Goal: Task Accomplishment & Management: Manage account settings

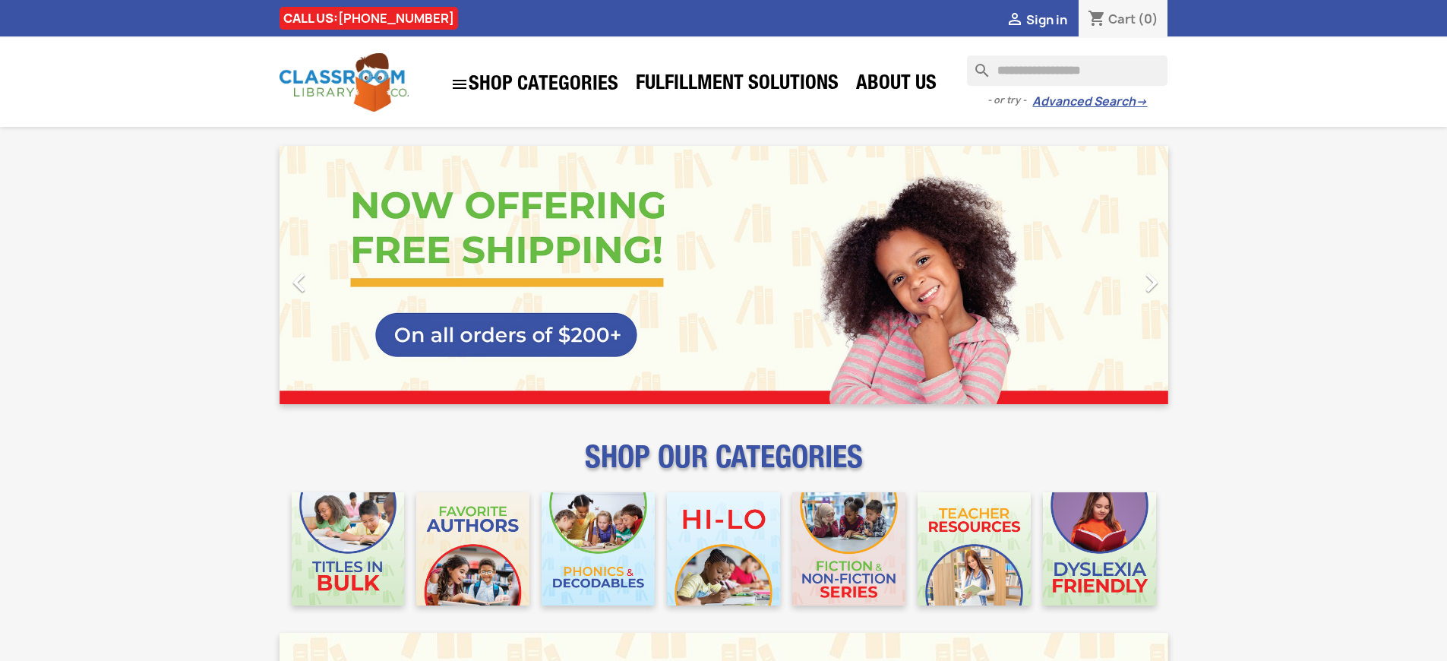
click at [1054, 19] on span "Sign in" at bounding box center [1046, 19] width 41 height 17
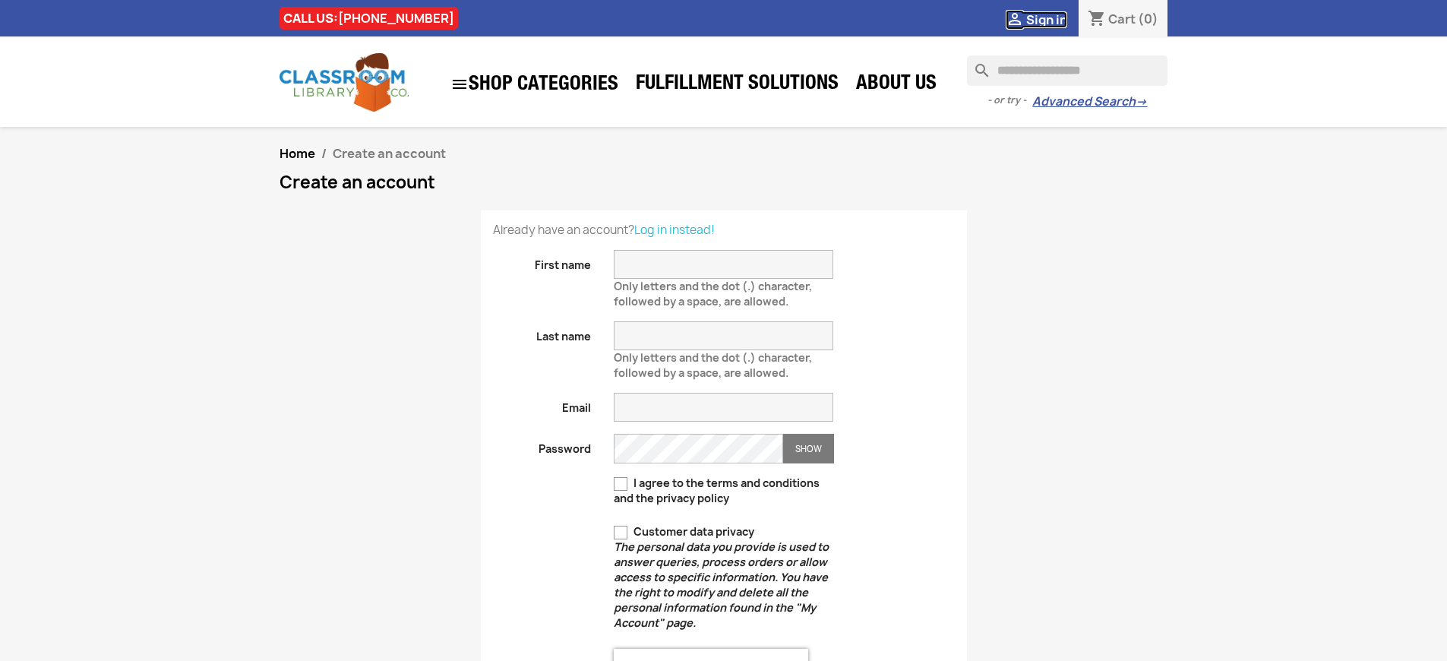
click at [1054, 19] on span "Sign in" at bounding box center [1046, 19] width 41 height 17
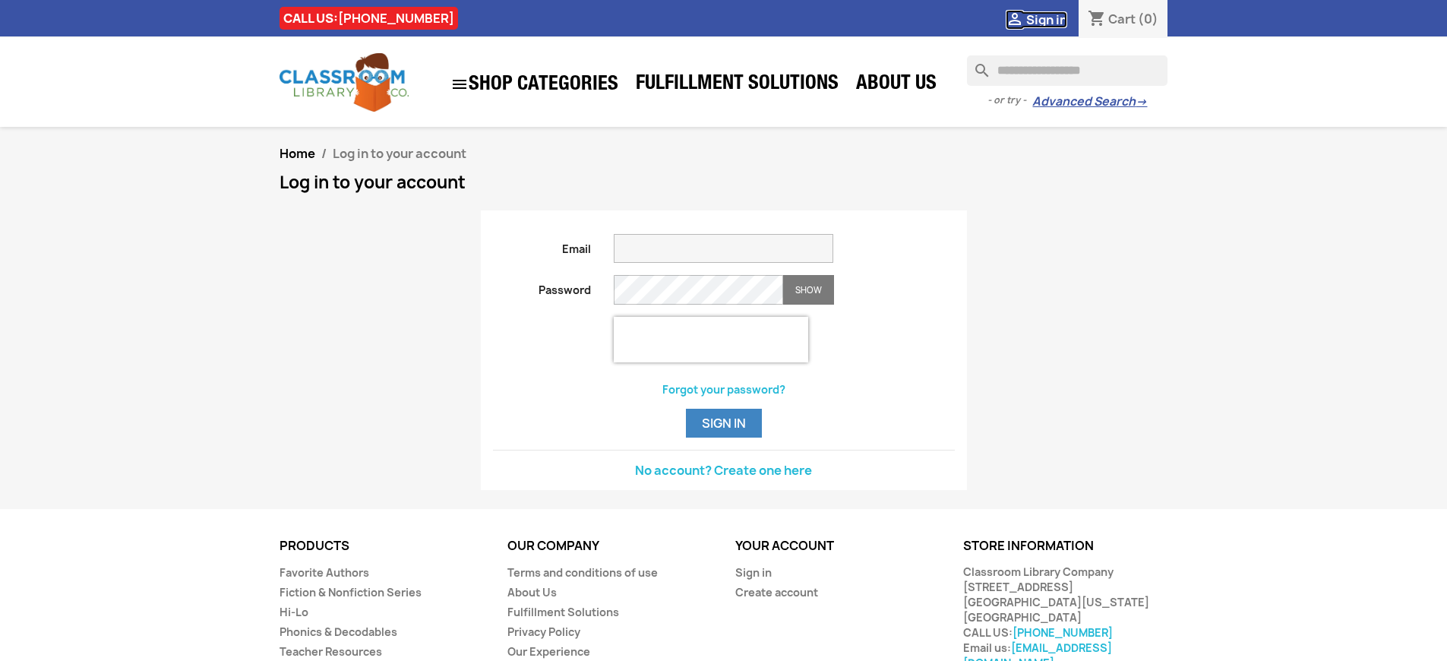
click at [1054, 19] on span "Sign in" at bounding box center [1046, 19] width 41 height 17
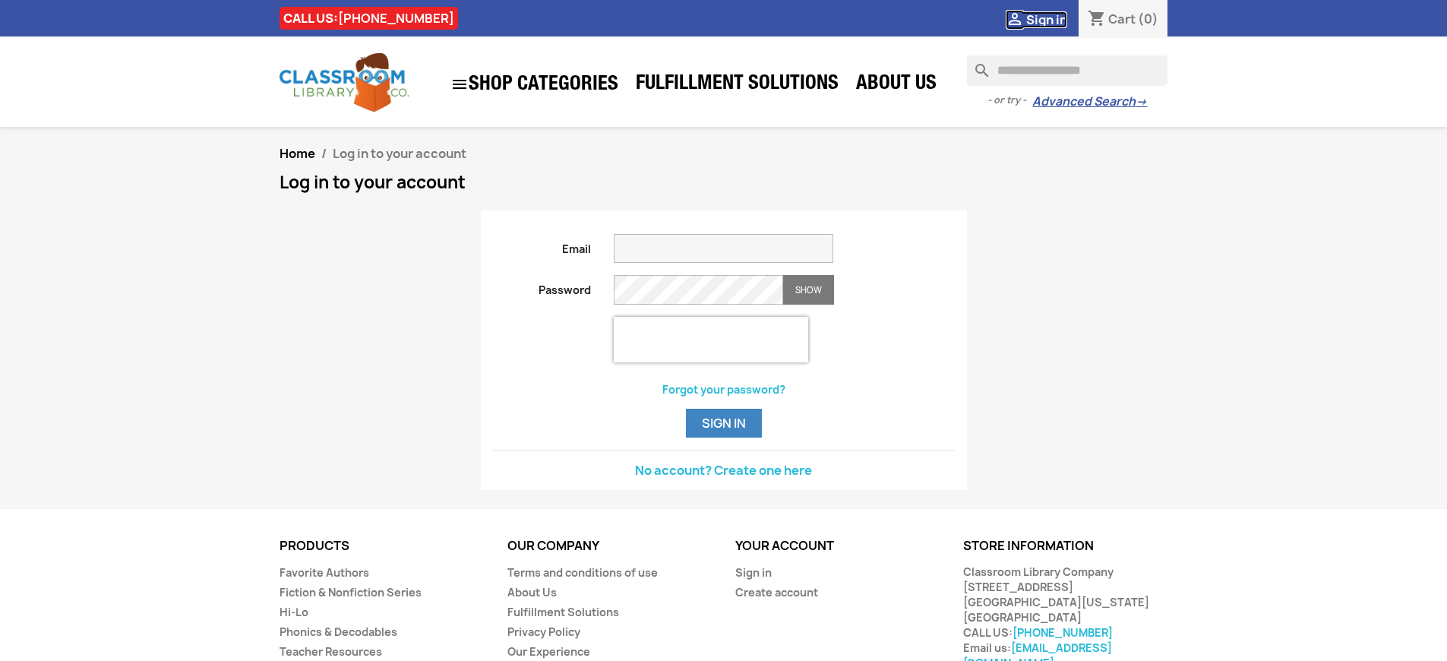
click at [1054, 19] on span "Sign in" at bounding box center [1046, 19] width 41 height 17
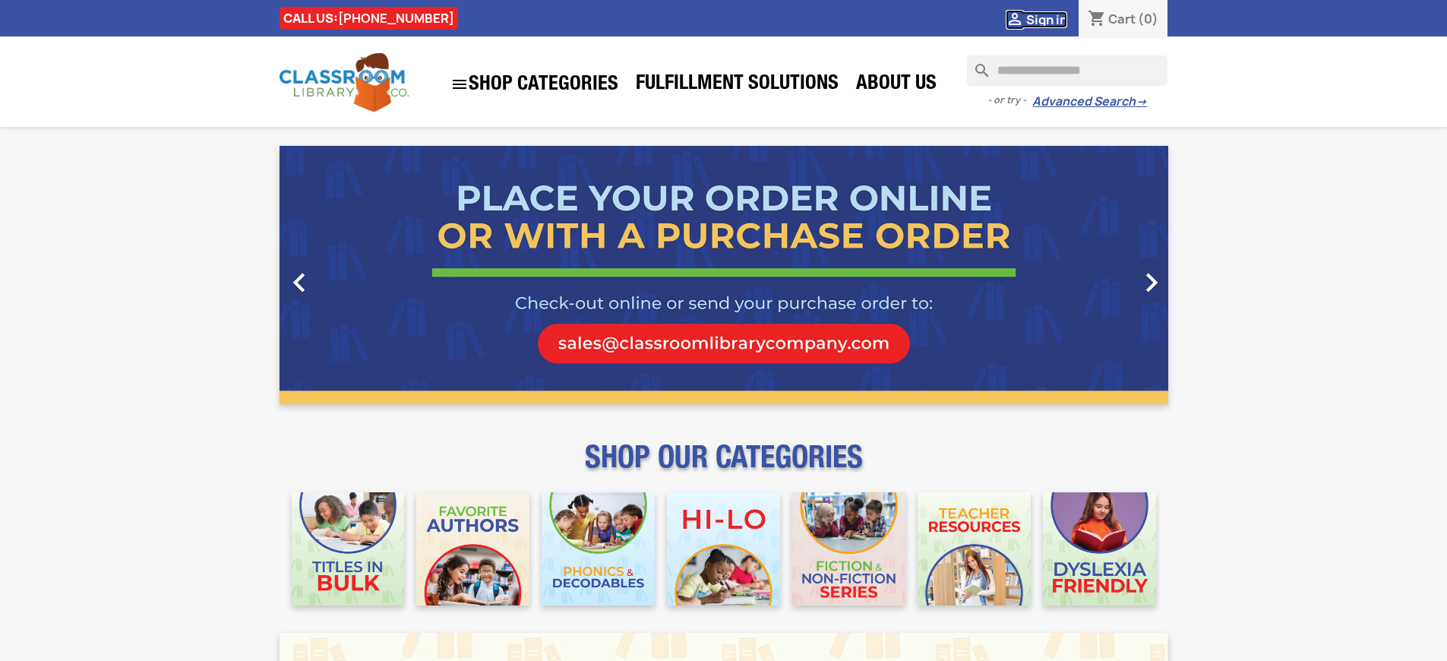
click at [1054, 19] on span "Sign in" at bounding box center [1046, 19] width 41 height 17
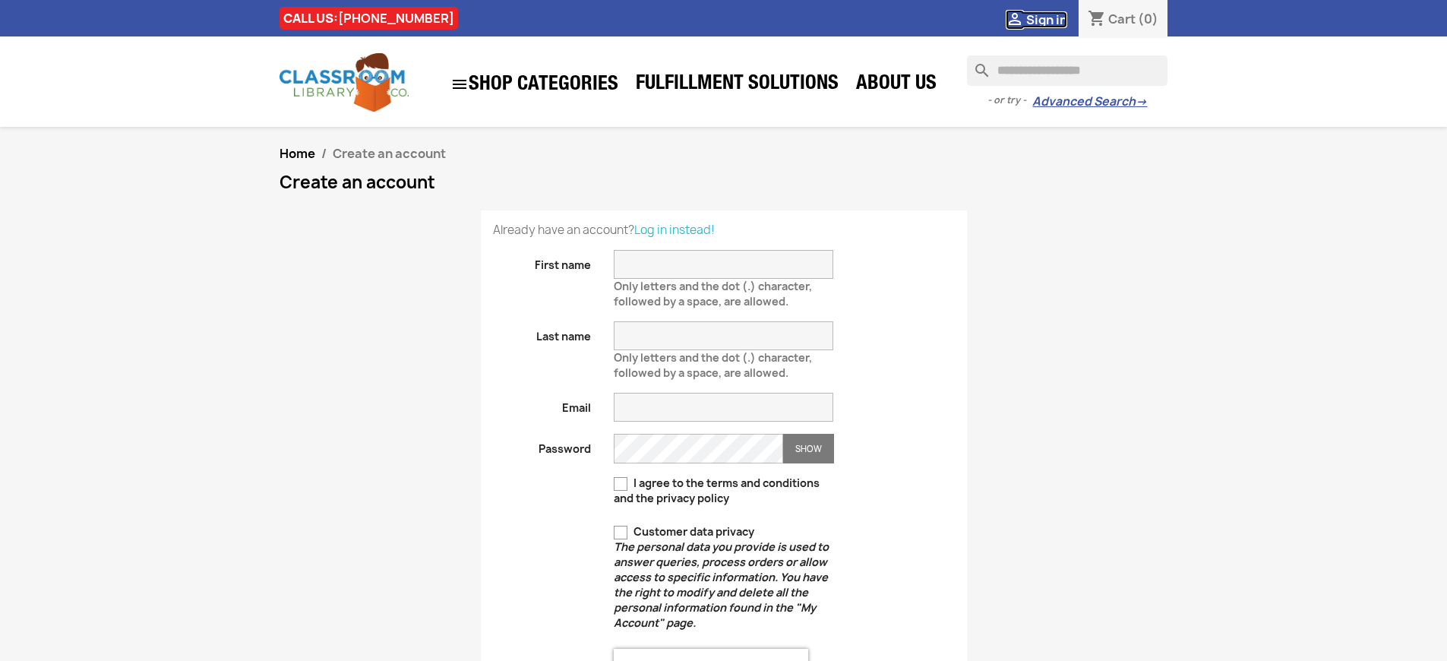
click at [1054, 19] on span "Sign in" at bounding box center [1046, 19] width 41 height 17
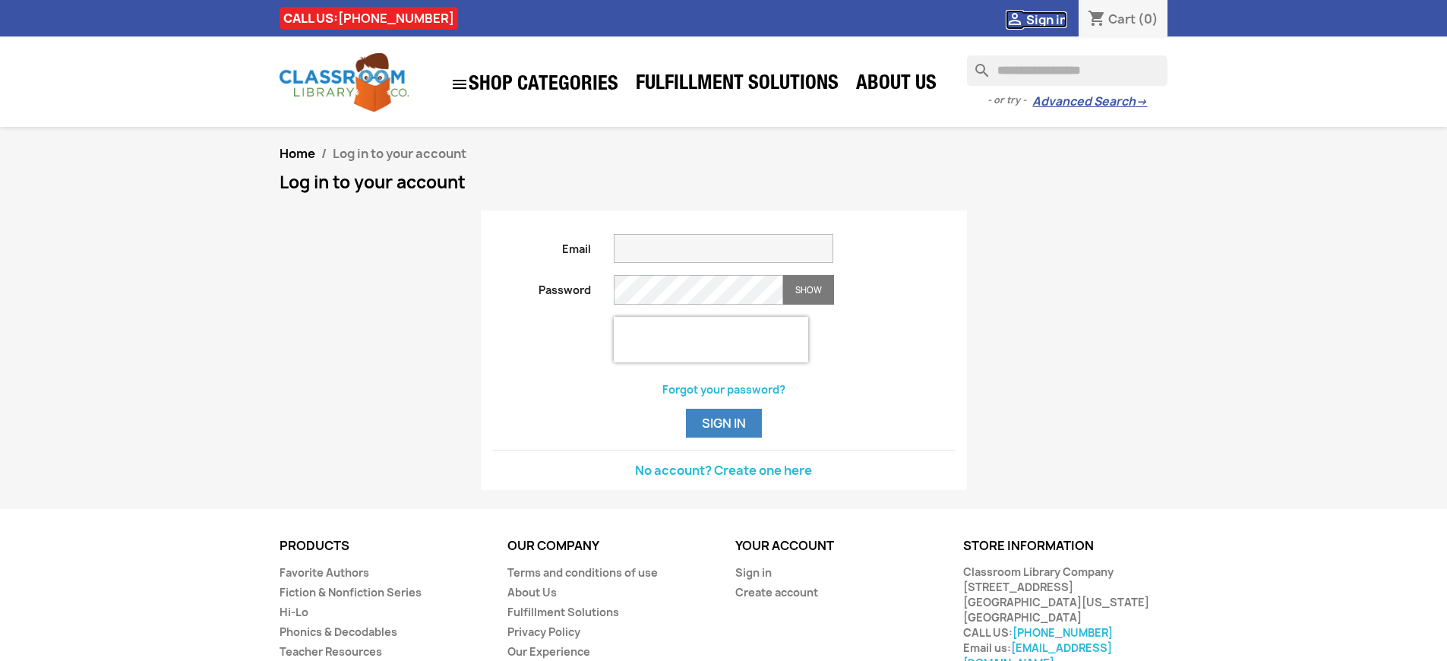
click at [1054, 19] on span "Sign in" at bounding box center [1046, 19] width 41 height 17
click at [723, 438] on button "Sign in" at bounding box center [724, 423] width 76 height 29
click at [1054, 19] on span "Sign in" at bounding box center [1046, 19] width 41 height 17
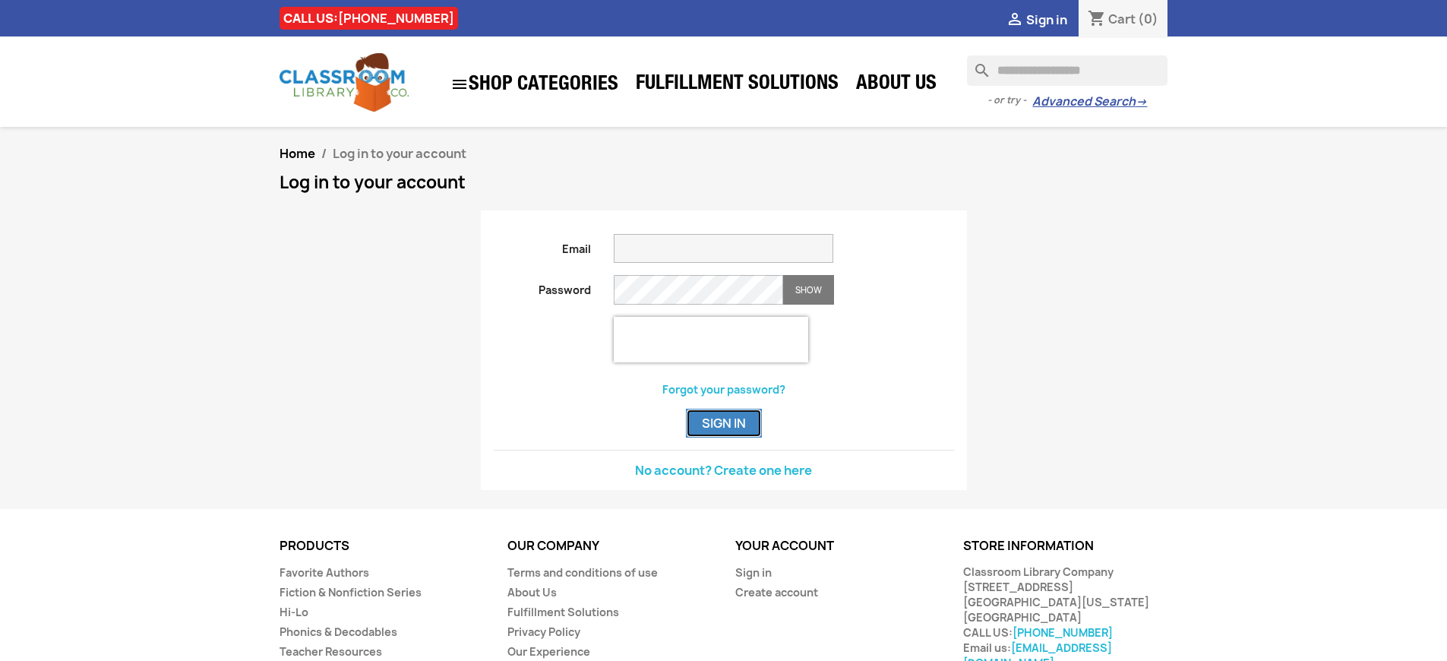
click at [723, 438] on button "Sign in" at bounding box center [724, 423] width 76 height 29
click at [1054, 19] on span "Sign in" at bounding box center [1046, 19] width 41 height 17
click at [723, 438] on button "Sign in" at bounding box center [724, 423] width 76 height 29
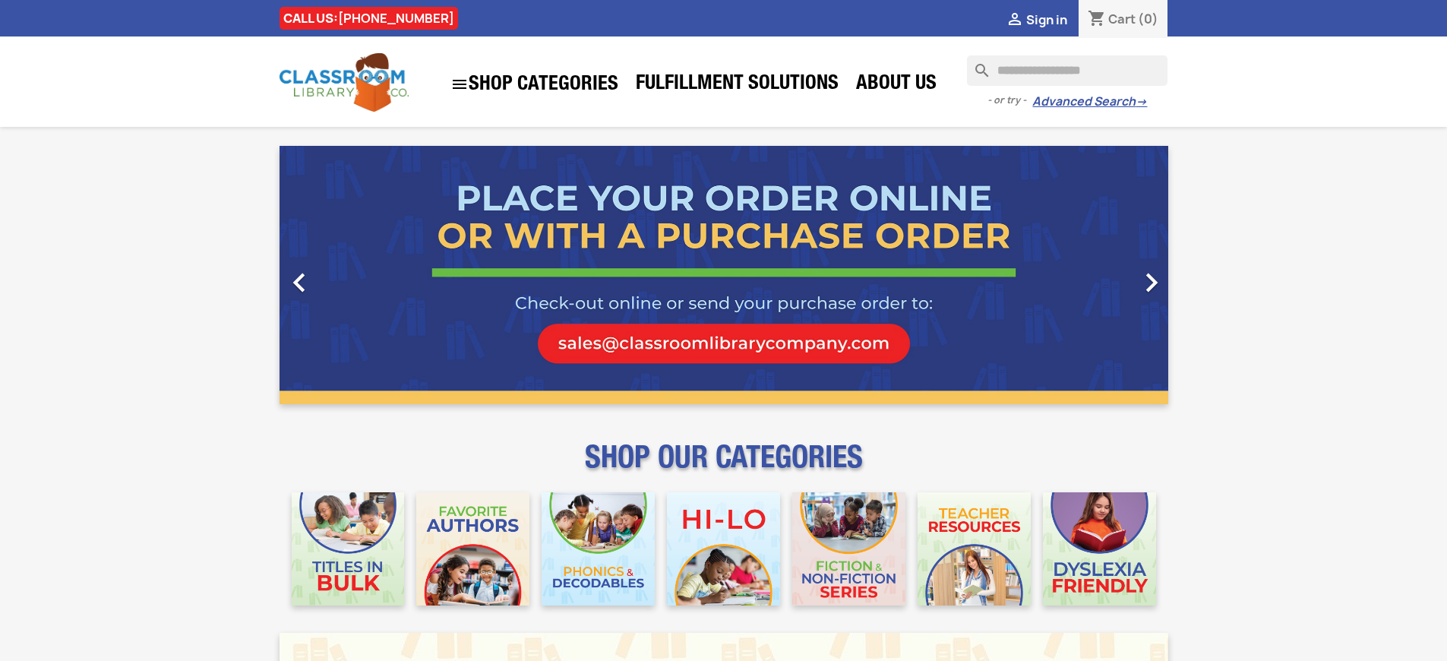
click at [1054, 19] on span "Sign in" at bounding box center [1046, 19] width 41 height 17
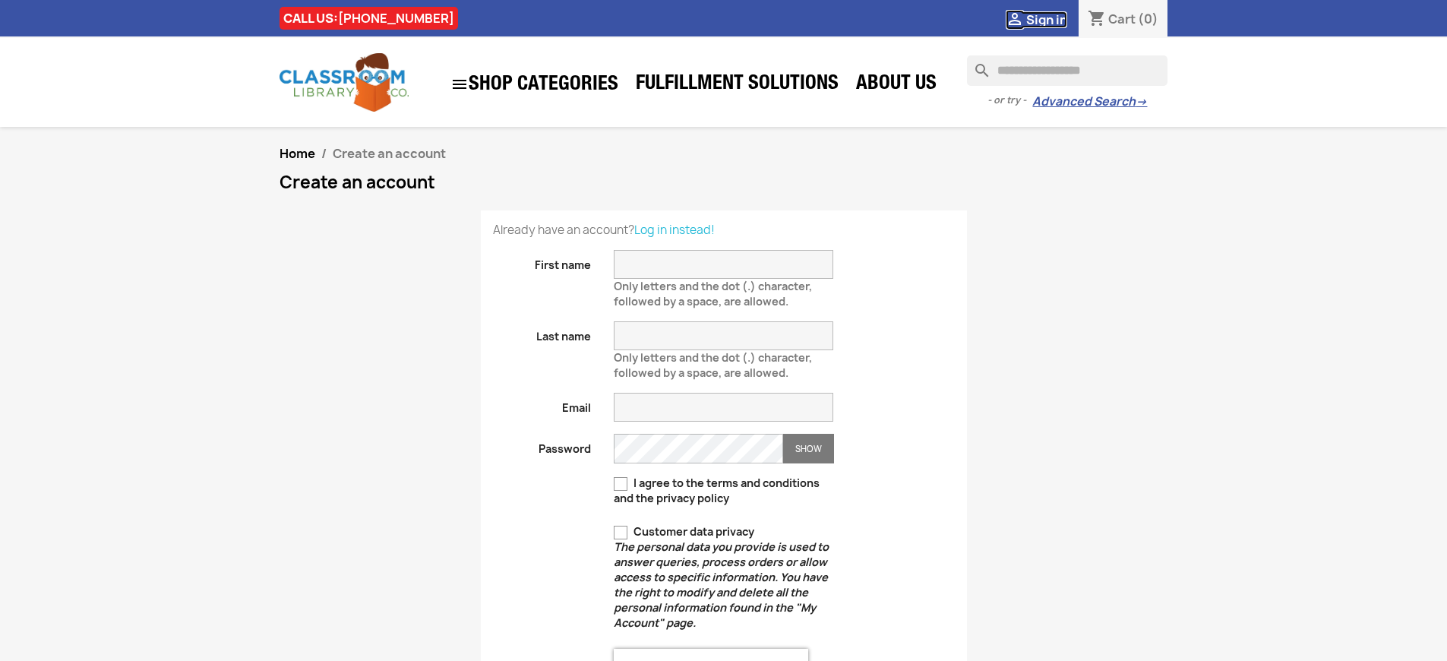
click at [1054, 19] on span "Sign in" at bounding box center [1046, 19] width 41 height 17
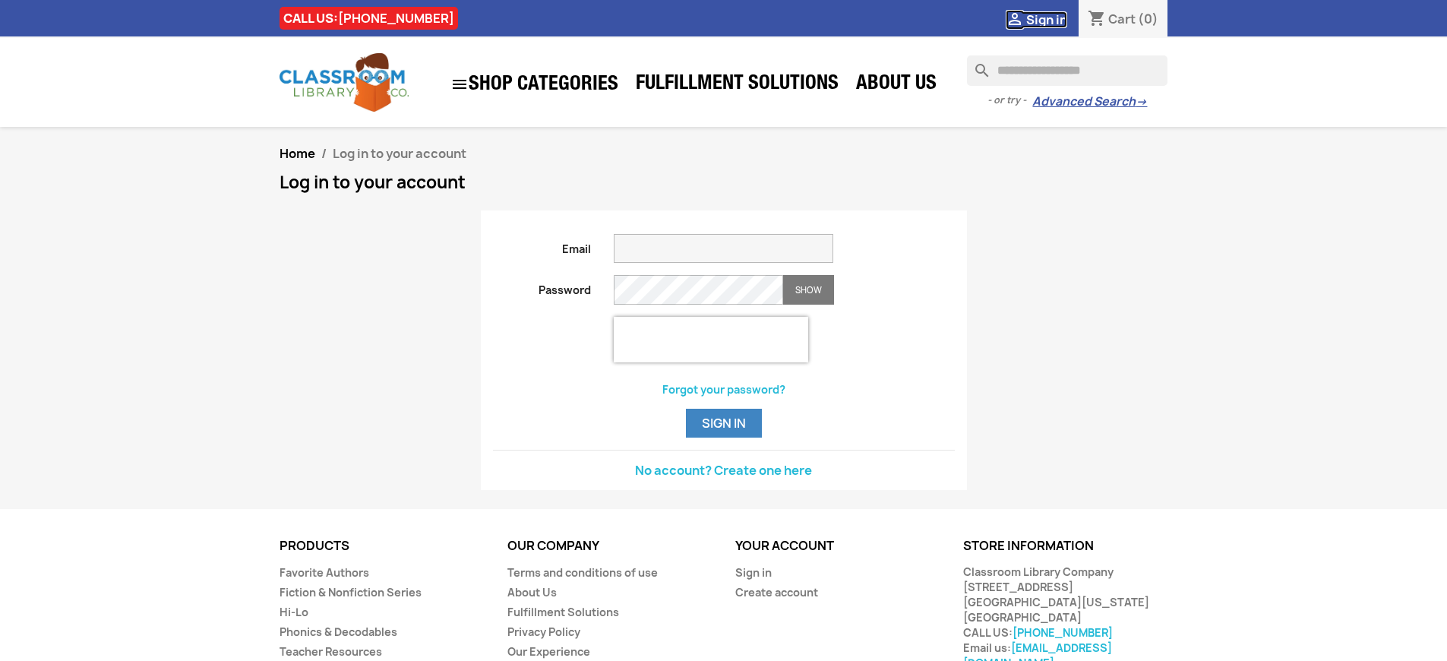
click at [1054, 19] on span "Sign in" at bounding box center [1046, 19] width 41 height 17
click at [752, 580] on link "Sign in" at bounding box center [753, 572] width 36 height 14
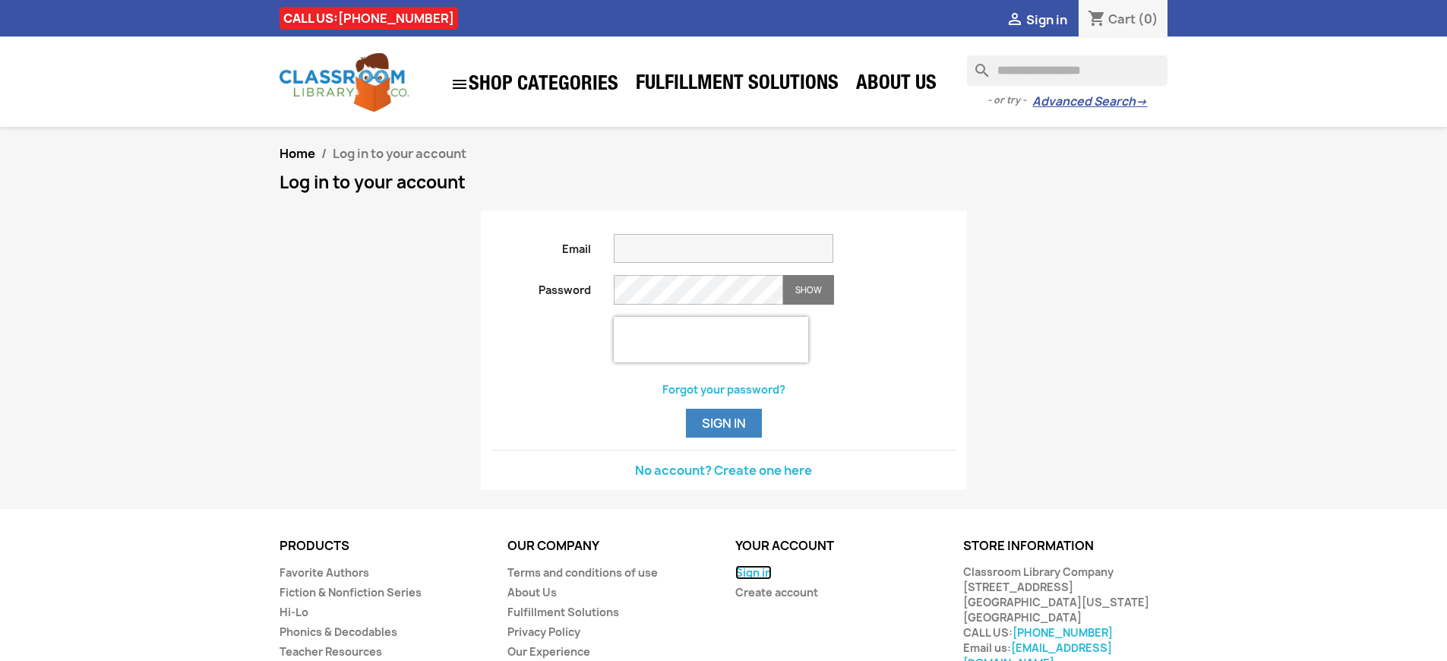
click at [752, 580] on link "Sign in" at bounding box center [753, 572] width 36 height 14
